Goal: Register for event/course

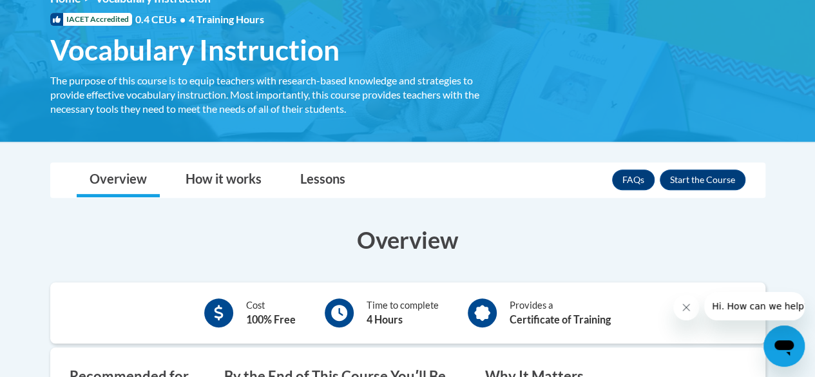
scroll to position [200, 0]
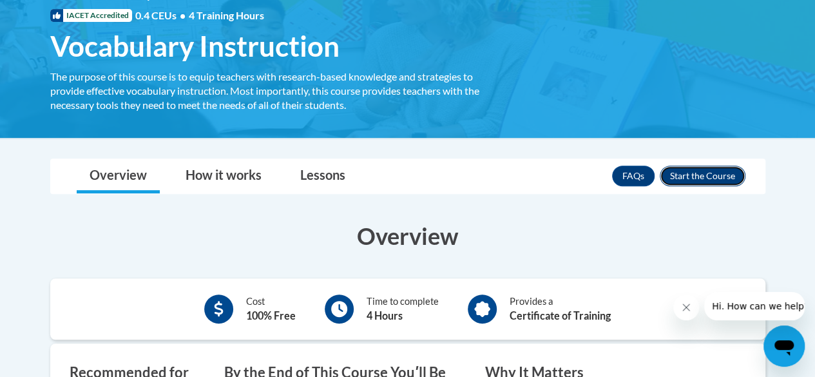
click at [696, 171] on button "Enroll" at bounding box center [703, 176] width 86 height 21
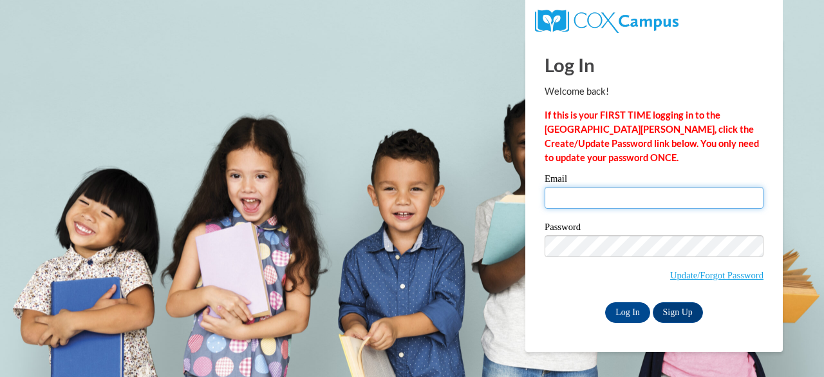
click at [573, 199] on input "Email" at bounding box center [654, 198] width 219 height 22
click at [575, 200] on input "Email" at bounding box center [654, 198] width 219 height 22
type input "krobinson@kippatl.org"
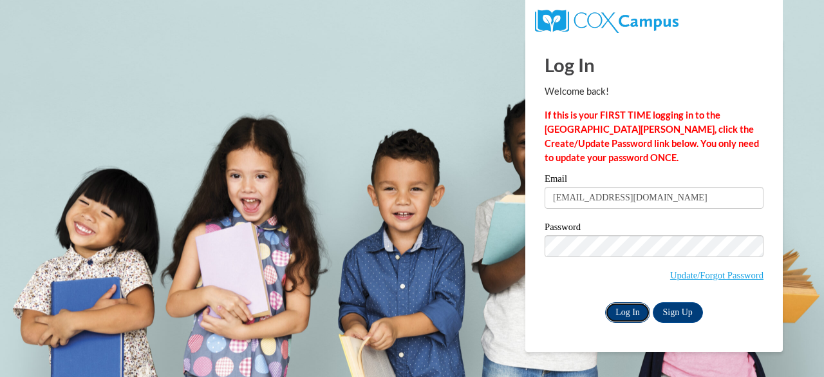
click at [626, 311] on input "Log In" at bounding box center [627, 312] width 45 height 21
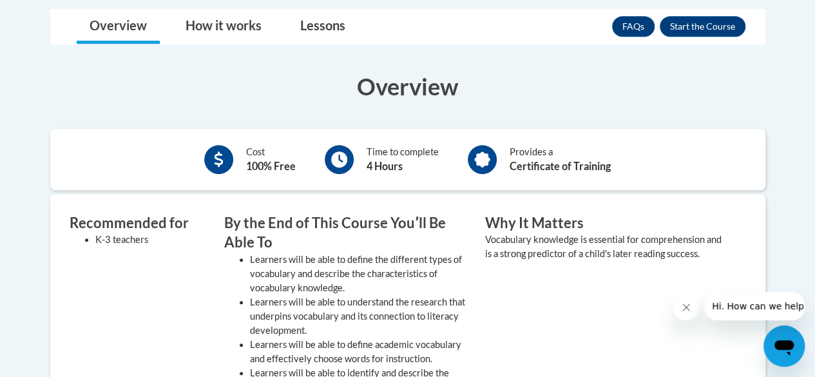
scroll to position [193, 0]
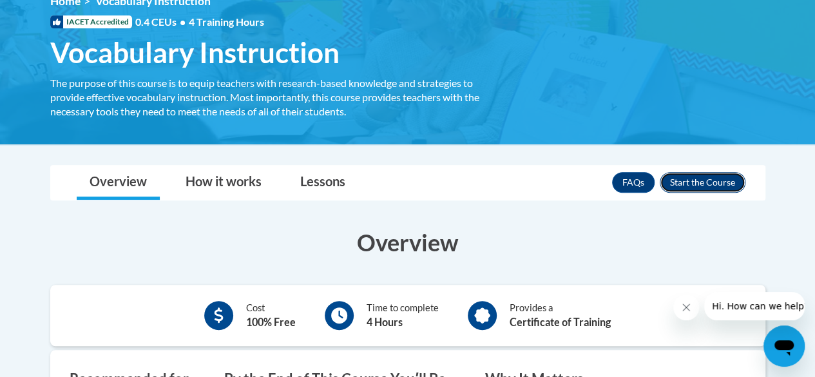
click at [685, 185] on button "Enroll" at bounding box center [703, 182] width 86 height 21
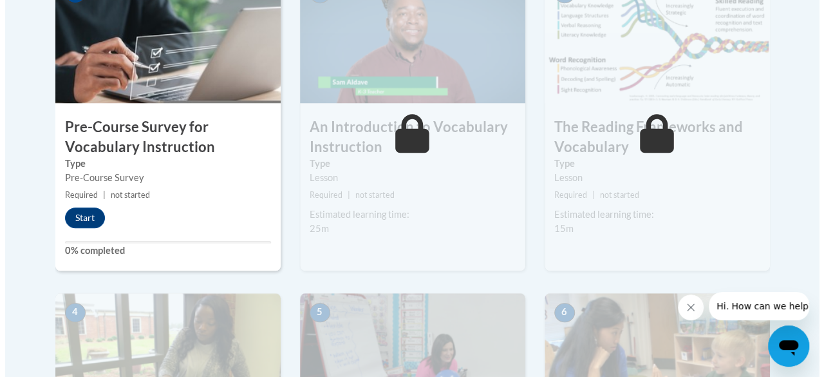
scroll to position [451, 0]
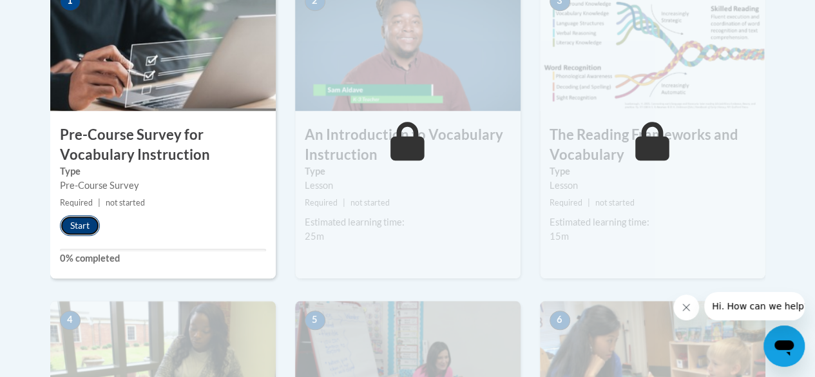
click at [86, 231] on button "Start" at bounding box center [80, 225] width 40 height 21
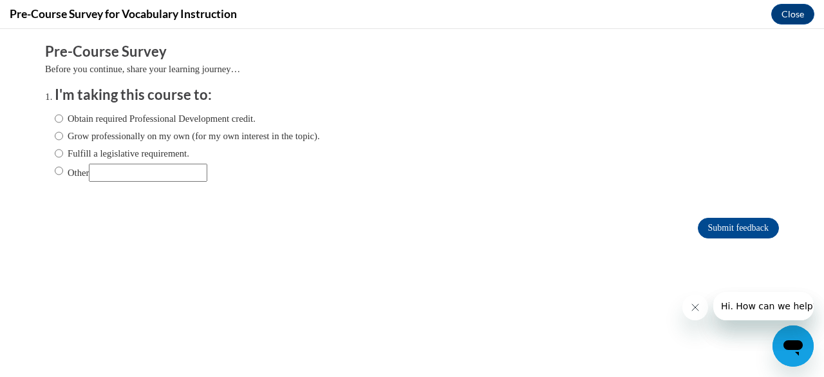
scroll to position [0, 0]
click at [55, 118] on input "Obtain required Professional Development credit." at bounding box center [59, 118] width 8 height 14
radio input "true"
click at [698, 221] on input "Submit feedback" at bounding box center [738, 228] width 81 height 21
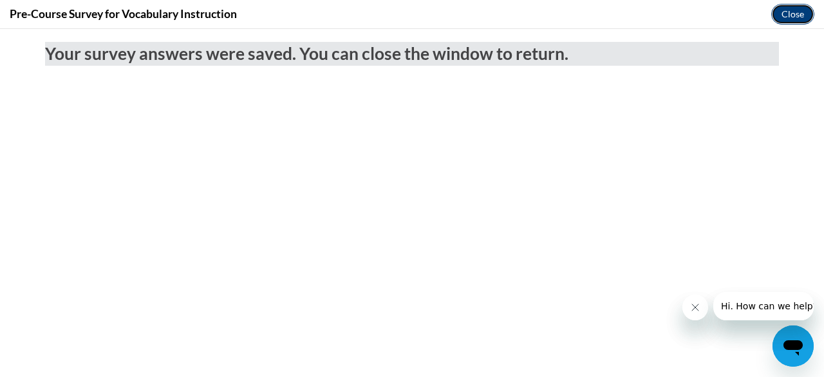
click at [794, 20] on button "Close" at bounding box center [793, 14] width 43 height 21
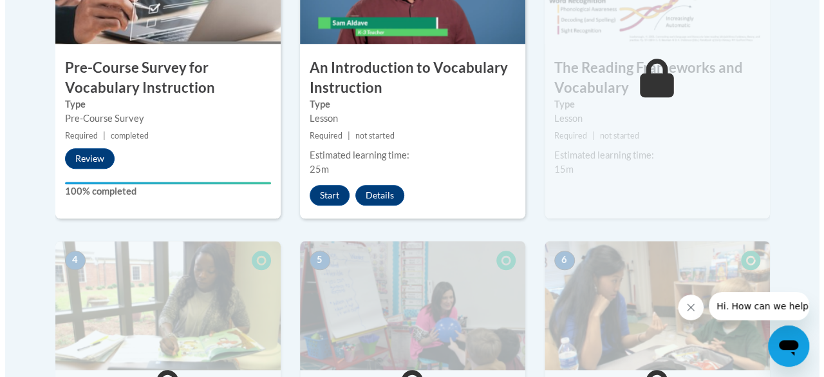
scroll to position [580, 0]
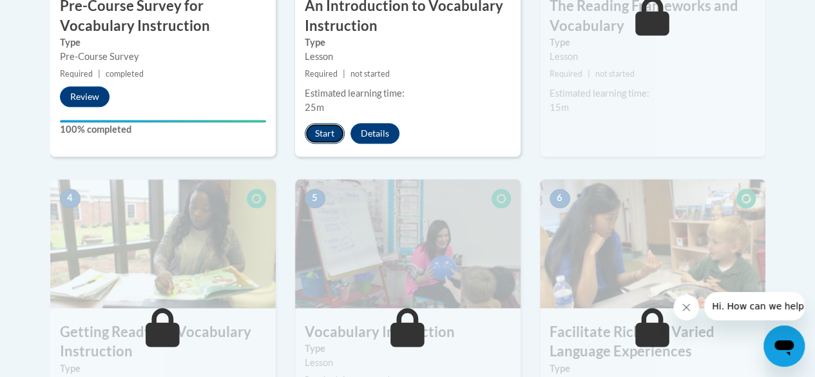
click at [328, 140] on button "Start" at bounding box center [325, 133] width 40 height 21
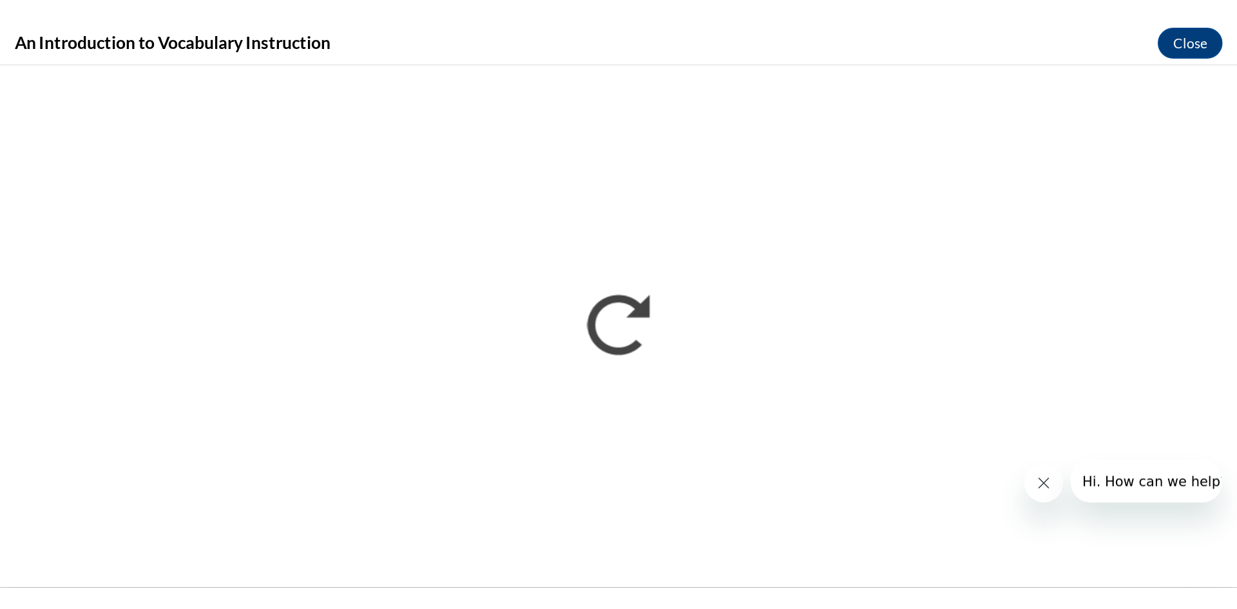
scroll to position [0, 0]
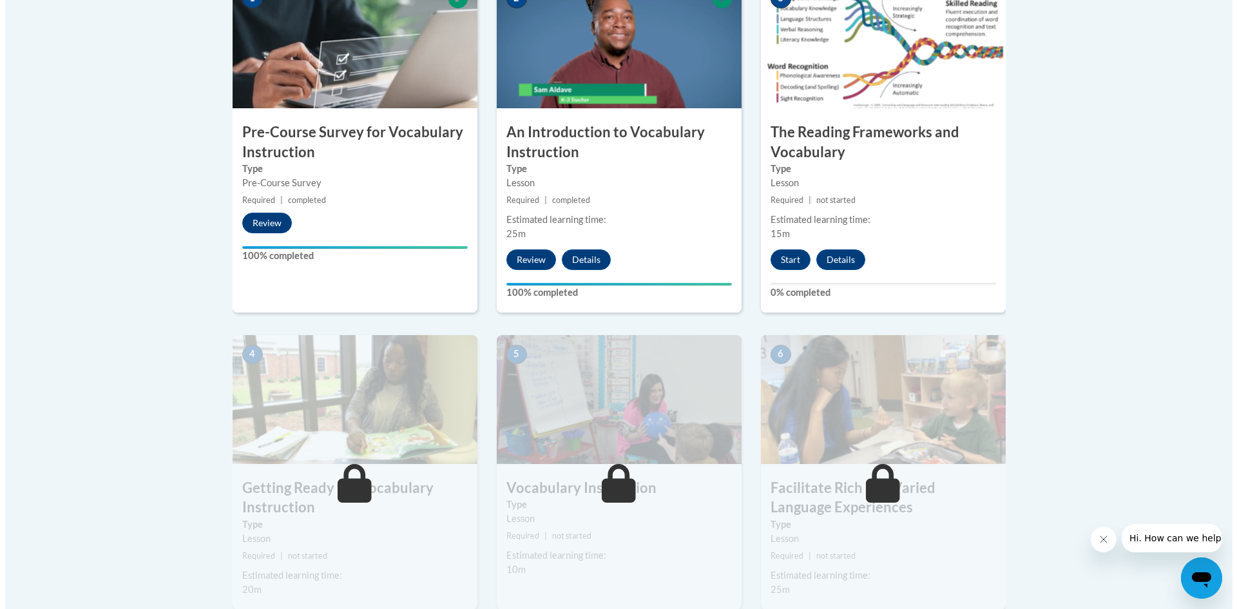
scroll to position [451, 0]
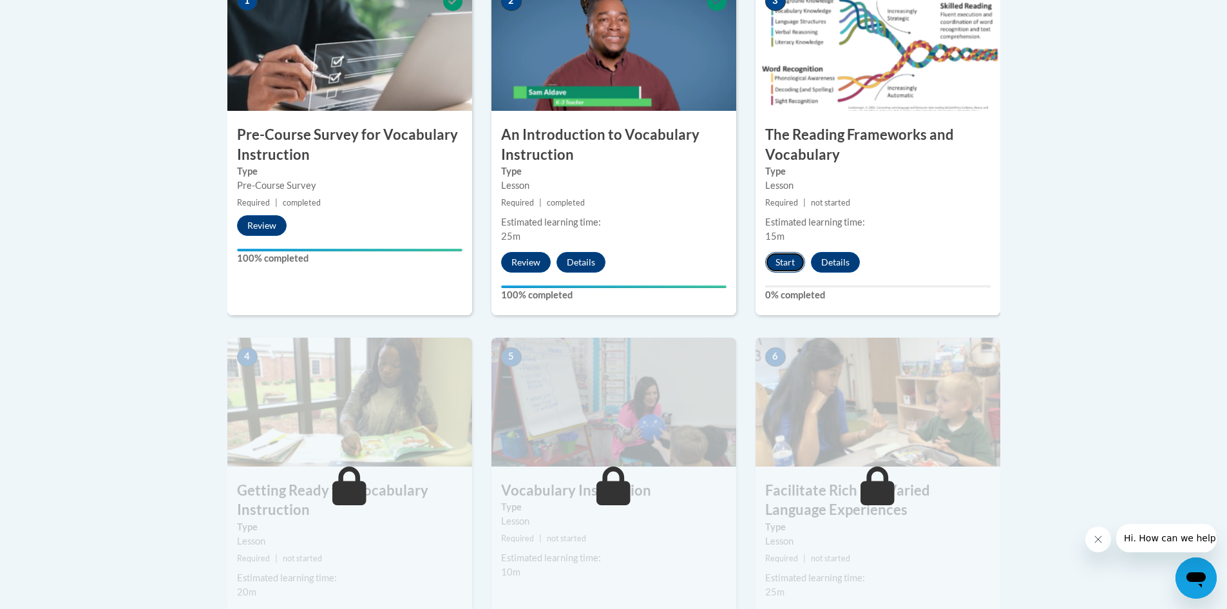
click at [772, 265] on button "Start" at bounding box center [785, 262] width 40 height 21
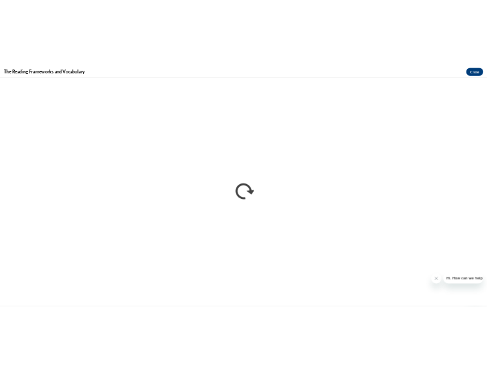
scroll to position [0, 0]
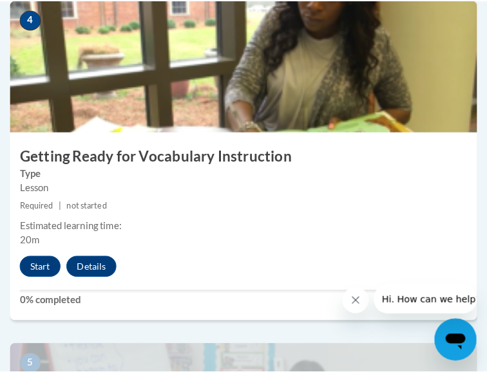
scroll to position [1546, 0]
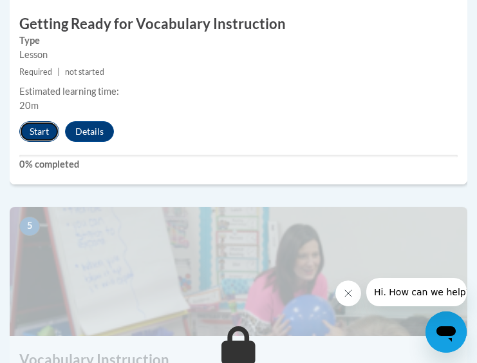
click at [53, 135] on button "Start" at bounding box center [39, 131] width 40 height 21
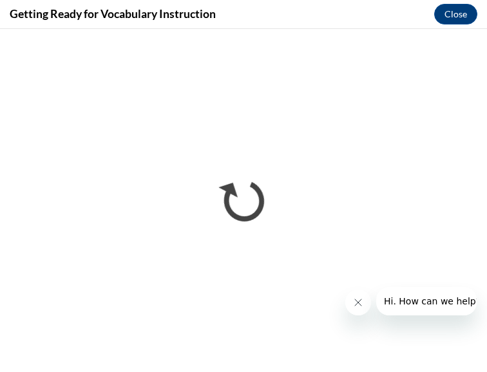
scroll to position [0, 0]
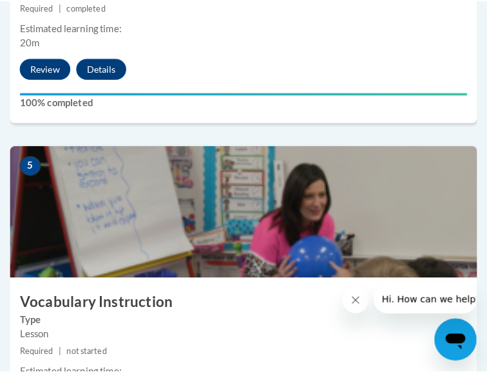
scroll to position [1739, 0]
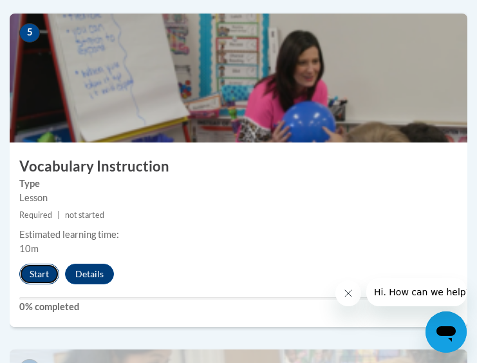
click at [24, 278] on button "Start" at bounding box center [39, 273] width 40 height 21
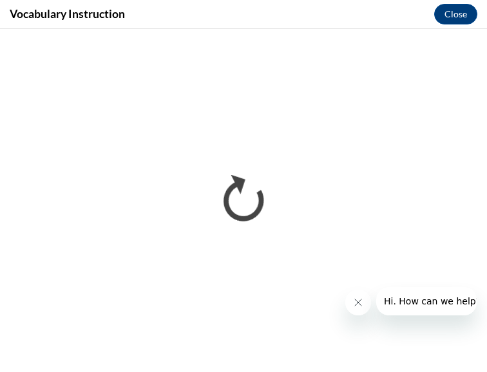
scroll to position [0, 0]
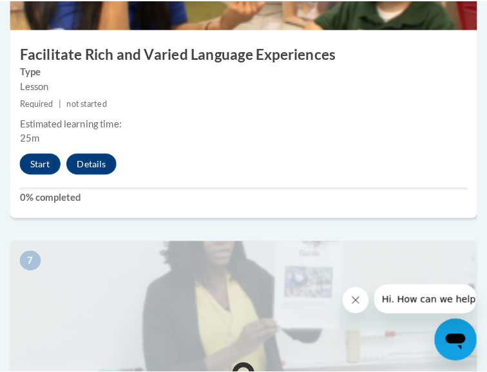
scroll to position [2190, 0]
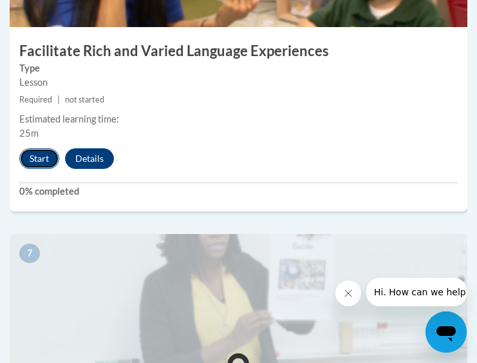
click at [33, 151] on button "Start" at bounding box center [39, 158] width 40 height 21
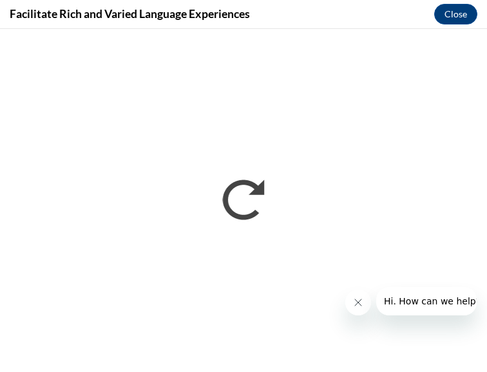
scroll to position [0, 0]
